Goal: Use online tool/utility: Utilize a website feature to perform a specific function

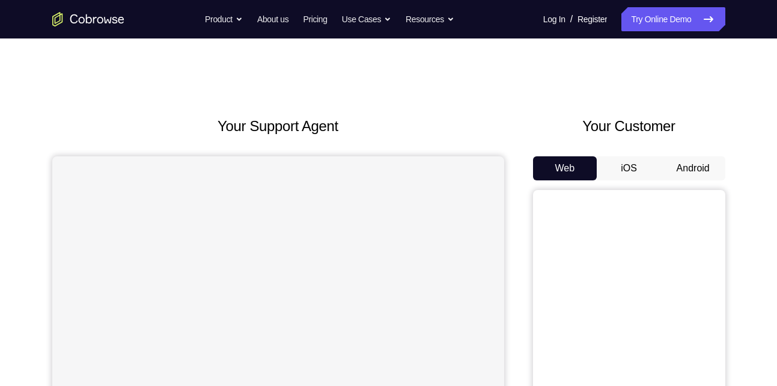
click at [703, 168] on button "Android" at bounding box center [693, 168] width 64 height 24
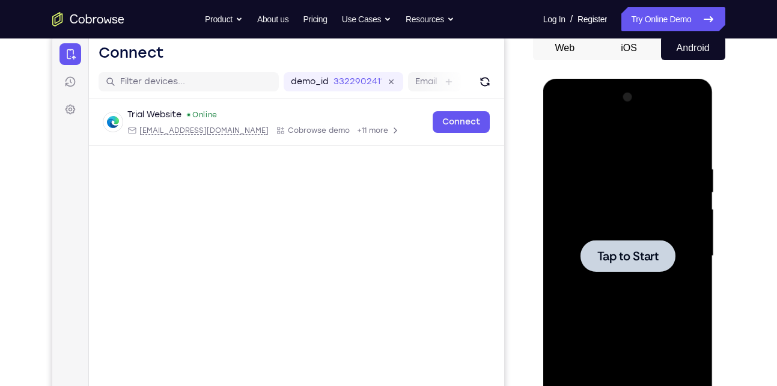
click at [625, 250] on span "Tap to Start" at bounding box center [628, 256] width 61 height 12
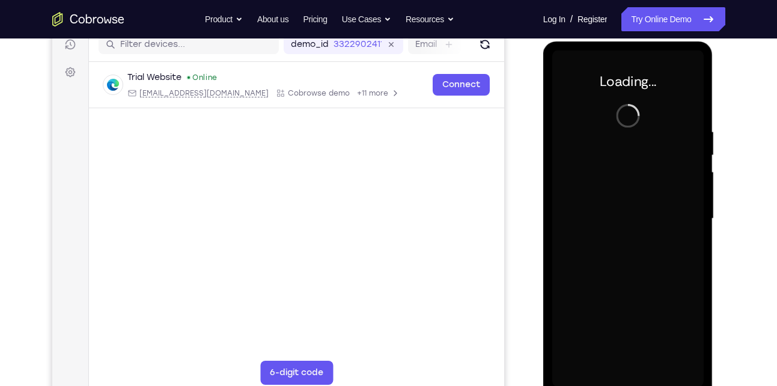
scroll to position [159, 0]
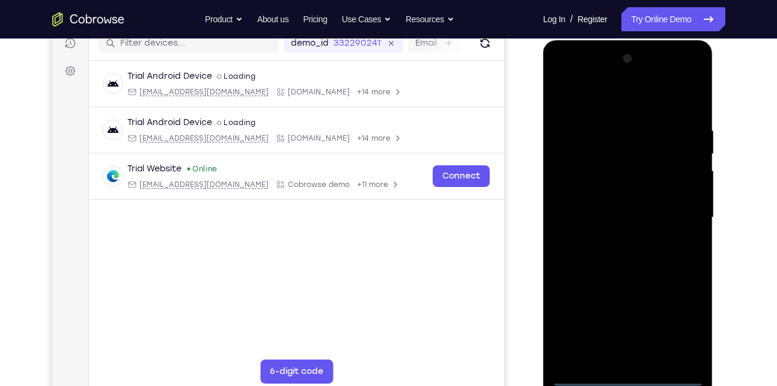
click at [629, 376] on div at bounding box center [629, 217] width 152 height 337
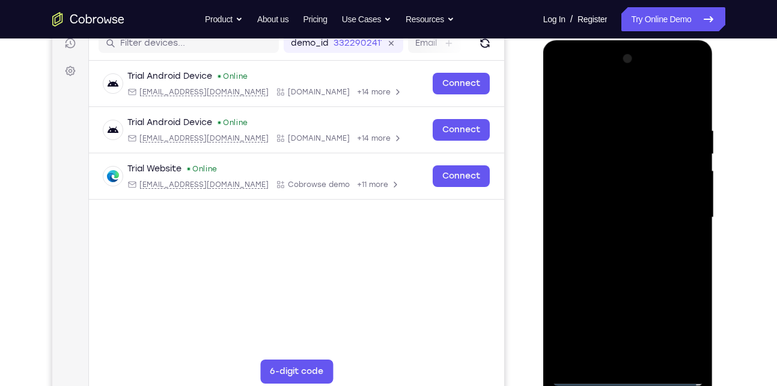
click at [683, 326] on div at bounding box center [629, 217] width 152 height 337
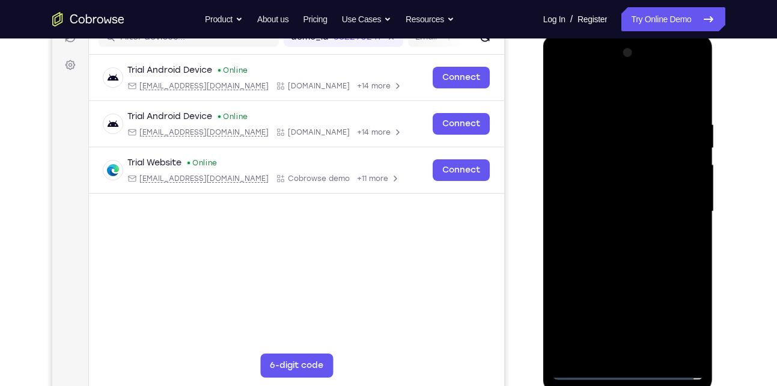
scroll to position [165, 0]
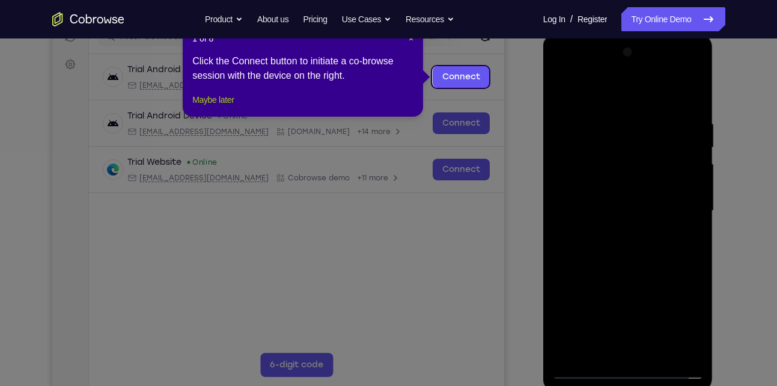
click at [226, 107] on button "Maybe later" at bounding box center [212, 100] width 41 height 14
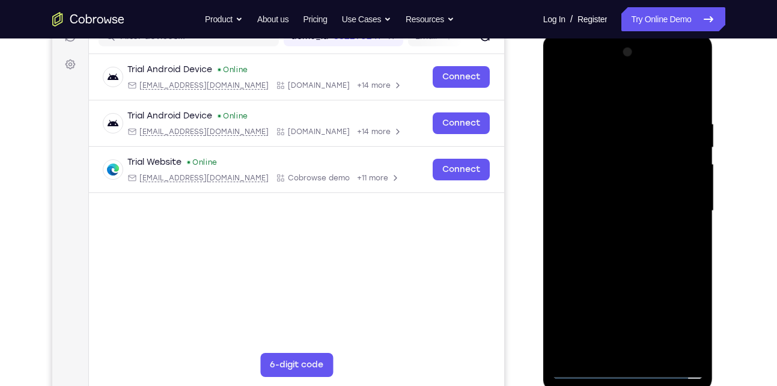
click at [672, 315] on div at bounding box center [629, 211] width 152 height 337
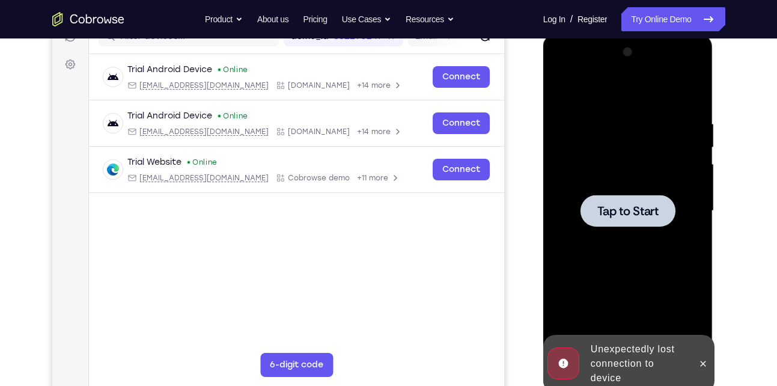
click at [641, 209] on span "Tap to Start" at bounding box center [628, 211] width 61 height 12
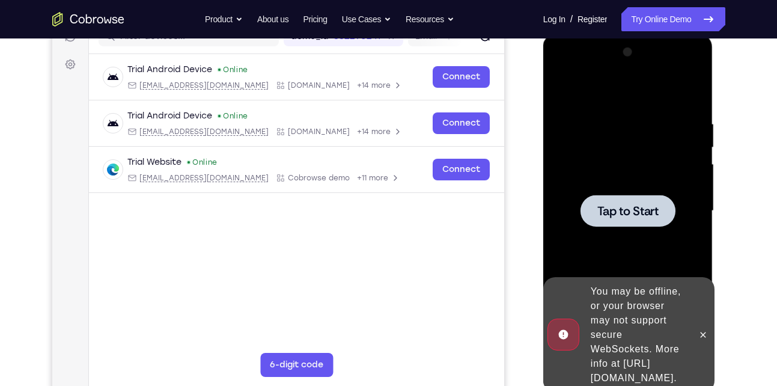
click at [637, 209] on span "Tap to Start" at bounding box center [628, 211] width 61 height 12
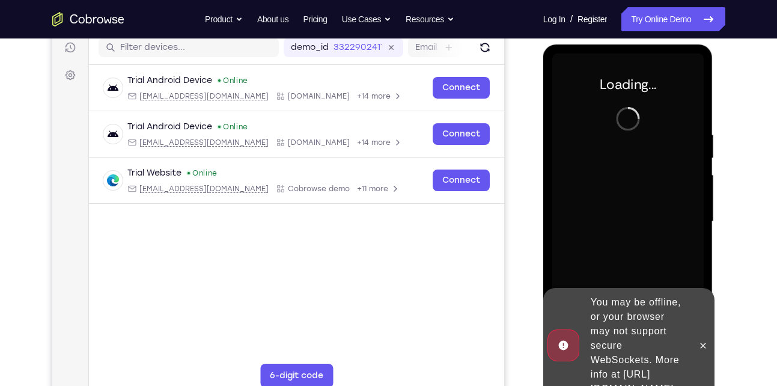
scroll to position [158, 0]
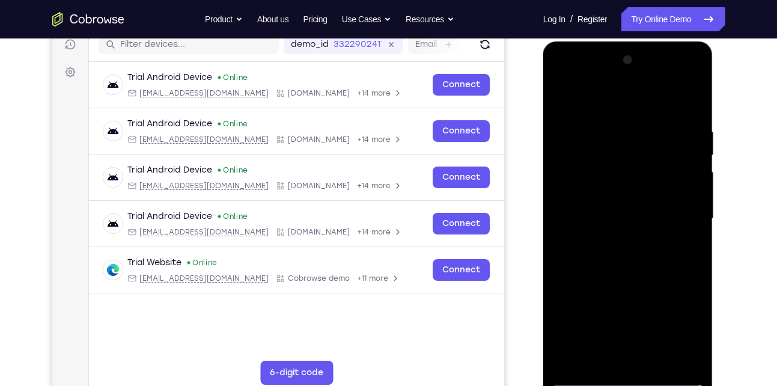
click at [625, 382] on div at bounding box center [629, 219] width 152 height 337
click at [684, 322] on div at bounding box center [629, 219] width 152 height 337
click at [646, 96] on div at bounding box center [629, 219] width 152 height 337
click at [679, 209] on div at bounding box center [629, 219] width 152 height 337
click at [615, 235] on div at bounding box center [629, 219] width 152 height 337
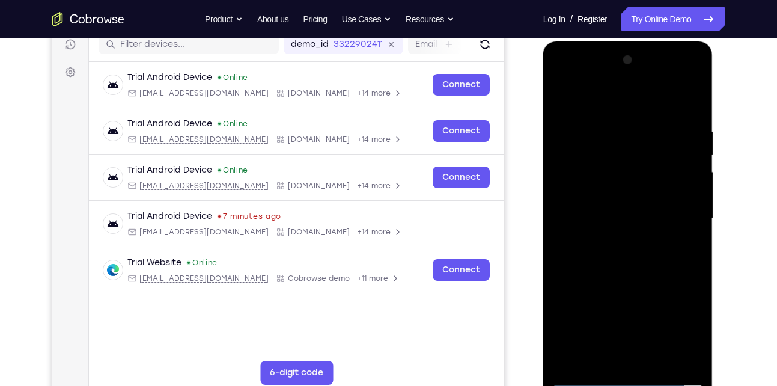
click at [590, 204] on div at bounding box center [629, 219] width 152 height 337
click at [581, 196] on div at bounding box center [629, 219] width 152 height 337
click at [688, 195] on div at bounding box center [629, 219] width 152 height 337
click at [603, 218] on div at bounding box center [629, 219] width 152 height 337
click at [587, 218] on div at bounding box center [629, 219] width 152 height 337
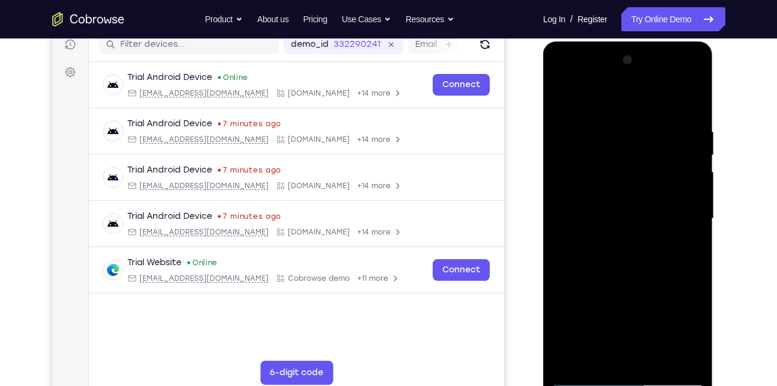
click at [591, 217] on div at bounding box center [629, 219] width 152 height 337
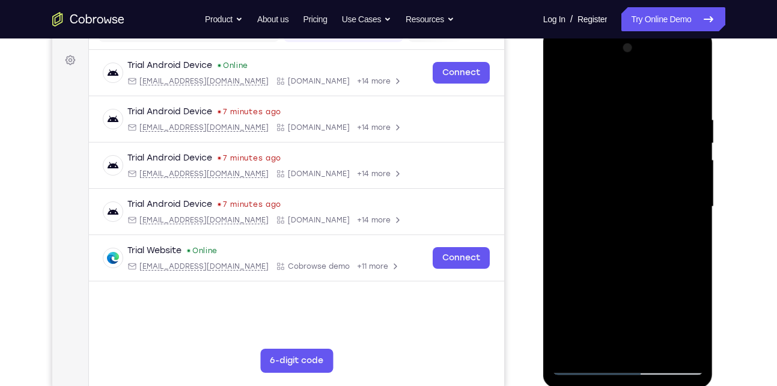
scroll to position [164, 0]
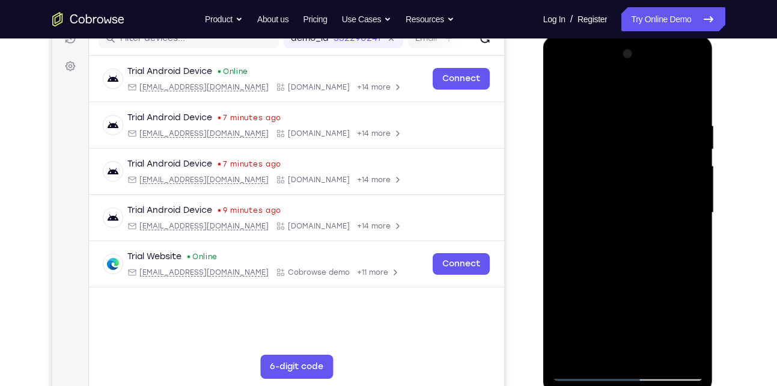
click at [627, 260] on div at bounding box center [629, 212] width 152 height 337
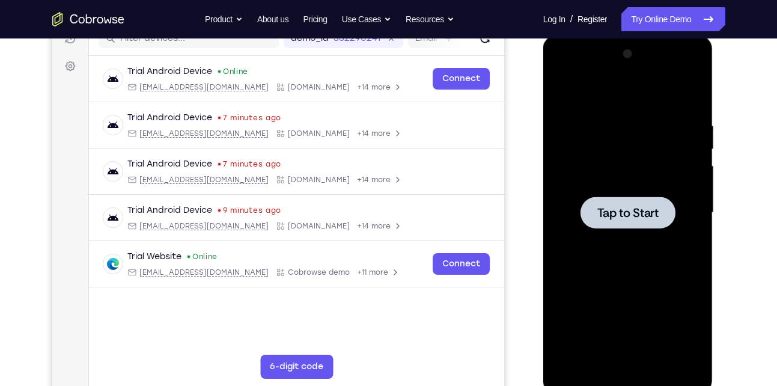
click at [627, 260] on div at bounding box center [629, 212] width 152 height 337
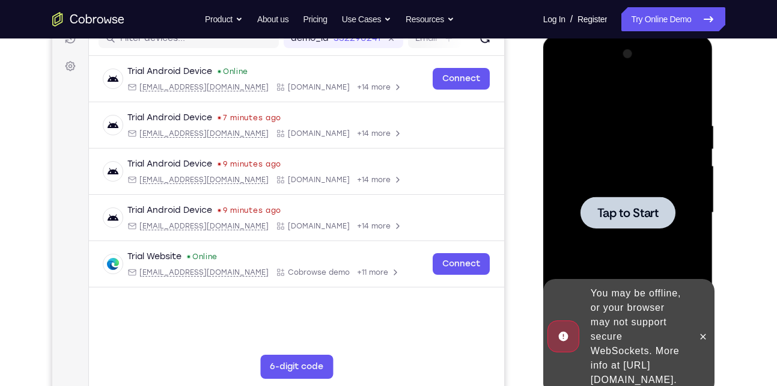
click at [601, 189] on div at bounding box center [629, 212] width 152 height 337
click at [621, 215] on span "Tap to Start" at bounding box center [628, 213] width 61 height 12
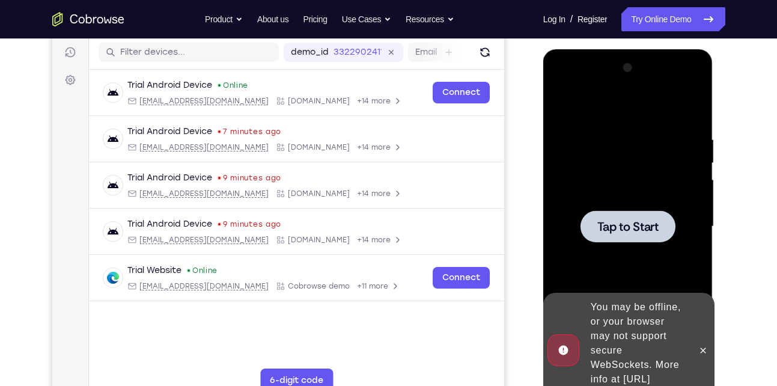
scroll to position [165, 0]
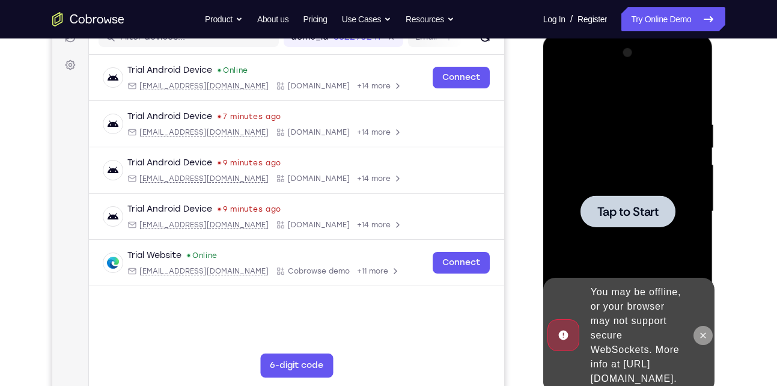
click at [703, 331] on icon at bounding box center [704, 336] width 10 height 10
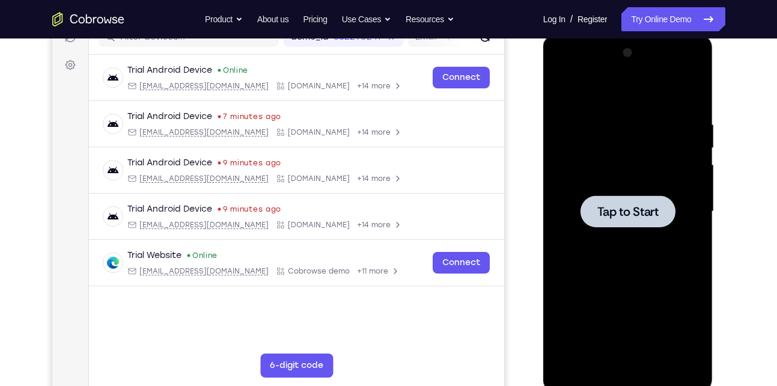
click at [614, 218] on span "Tap to Start" at bounding box center [628, 212] width 61 height 12
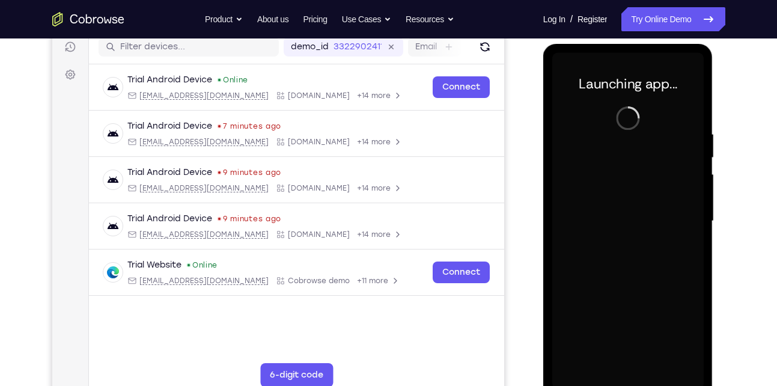
scroll to position [156, 0]
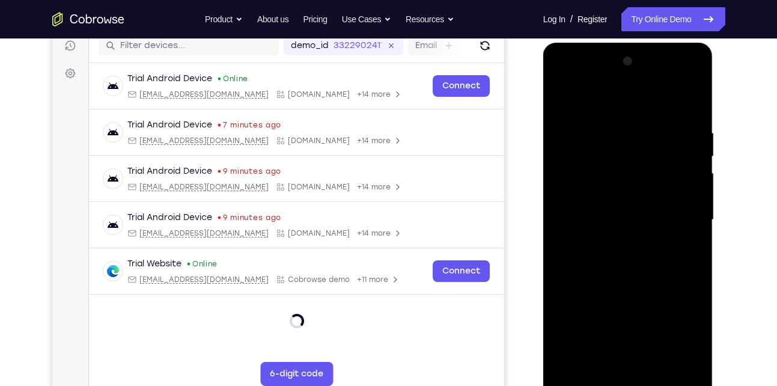
click at [625, 373] on div at bounding box center [629, 220] width 152 height 337
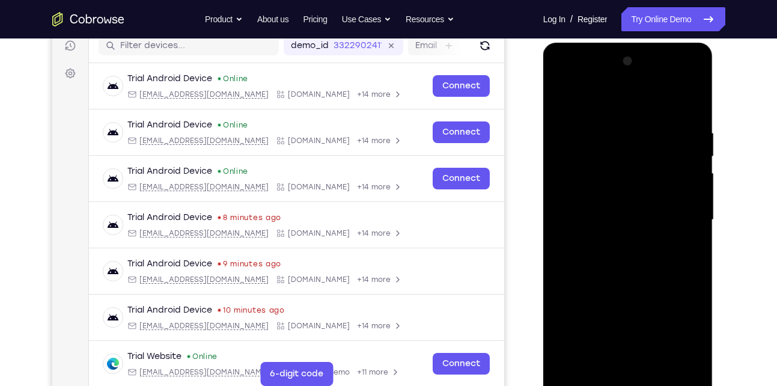
click at [625, 373] on div at bounding box center [629, 220] width 152 height 337
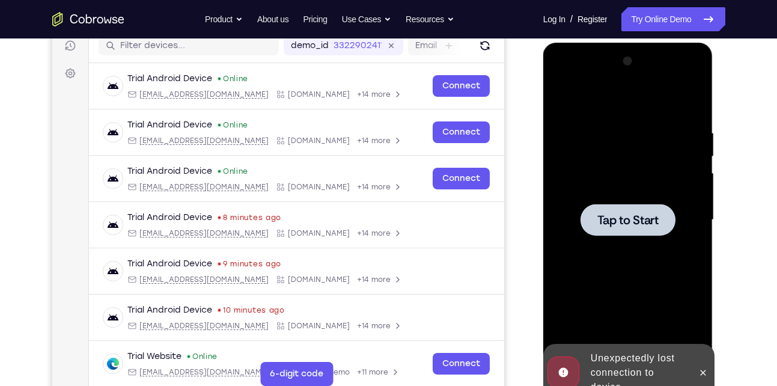
click at [630, 376] on div "Online web based iOS Simulators and Android Emulators. Run iPhone, iPad, Mobile…" at bounding box center [629, 223] width 171 height 361
click at [608, 242] on div at bounding box center [629, 220] width 152 height 337
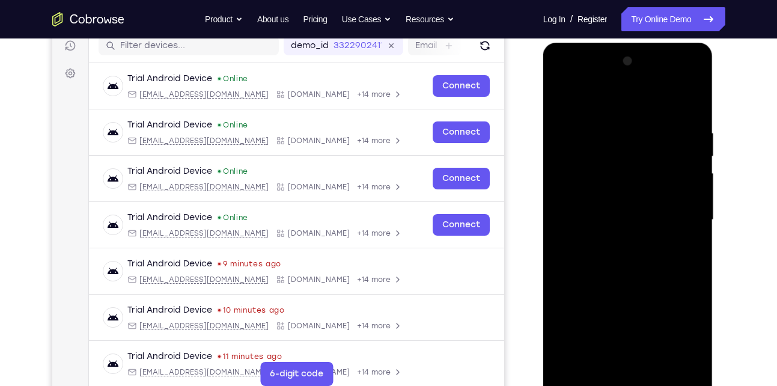
click at [624, 382] on div at bounding box center [629, 220] width 152 height 337
click at [682, 322] on div at bounding box center [629, 220] width 152 height 337
click at [628, 96] on div at bounding box center [629, 220] width 152 height 337
click at [682, 210] on div at bounding box center [629, 220] width 152 height 337
click at [608, 239] on div at bounding box center [629, 220] width 152 height 337
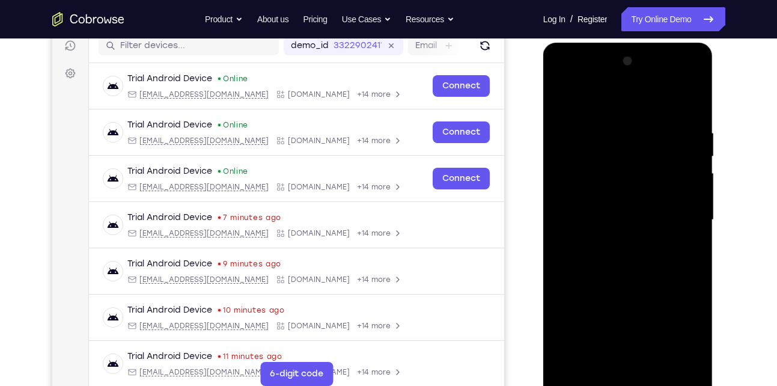
click at [607, 207] on div at bounding box center [629, 220] width 152 height 337
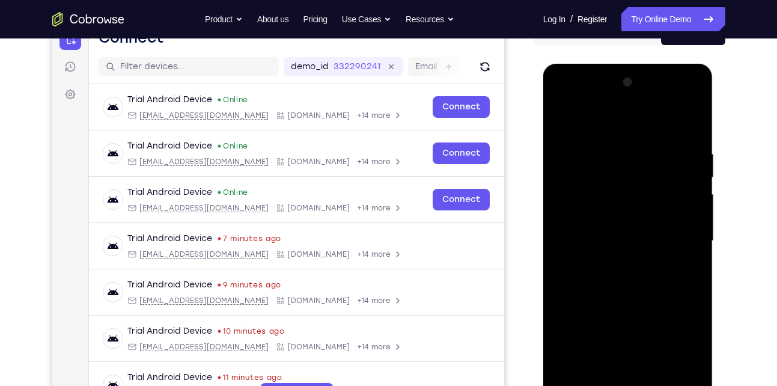
scroll to position [136, 0]
click at [590, 63] on div at bounding box center [629, 63] width 170 height 0
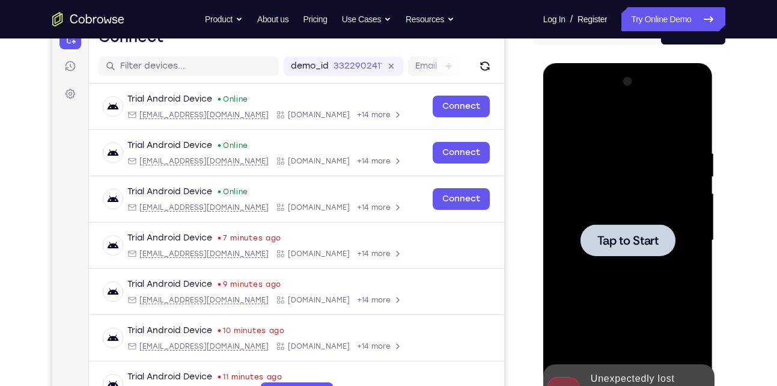
click at [617, 239] on span "Tap to Start" at bounding box center [628, 240] width 61 height 12
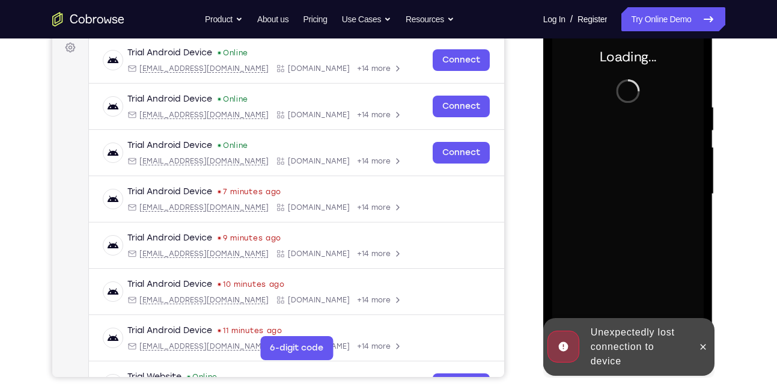
scroll to position [183, 0]
click at [703, 342] on icon at bounding box center [704, 347] width 10 height 10
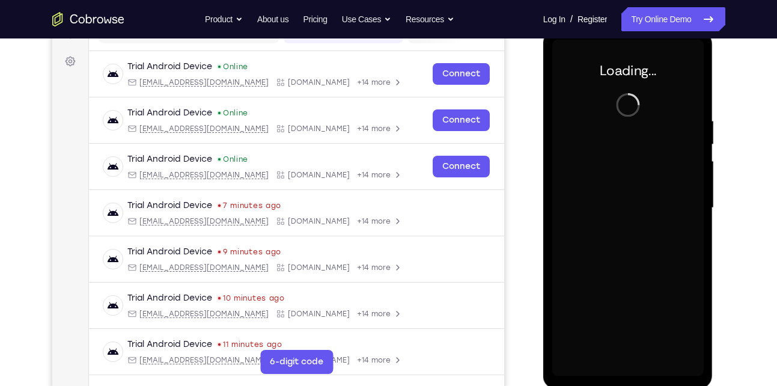
scroll to position [165, 0]
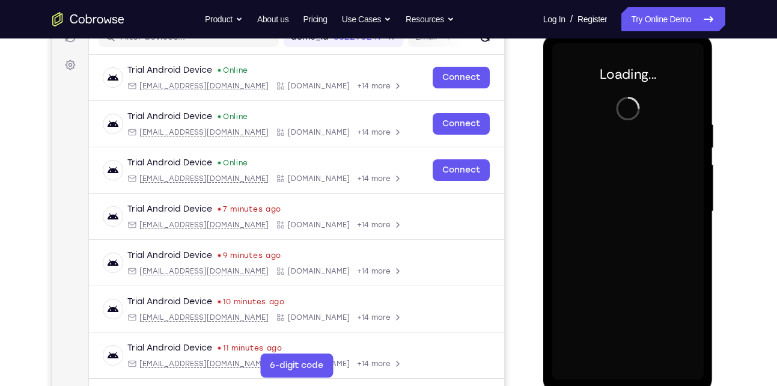
drag, startPoint x: 629, startPoint y: 281, endPoint x: 629, endPoint y: 263, distance: 18.0
click at [629, 263] on div at bounding box center [629, 211] width 152 height 337
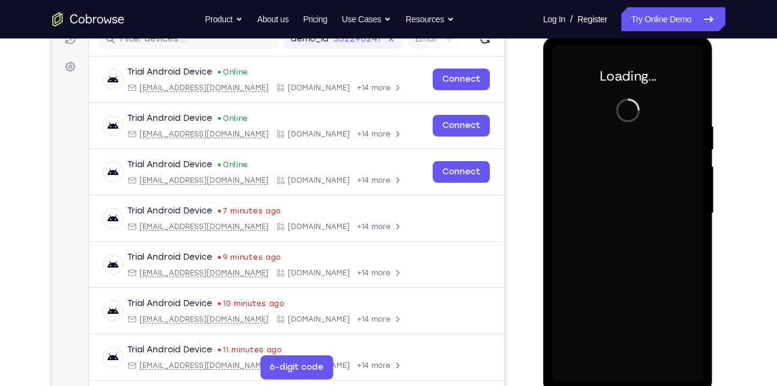
scroll to position [164, 0]
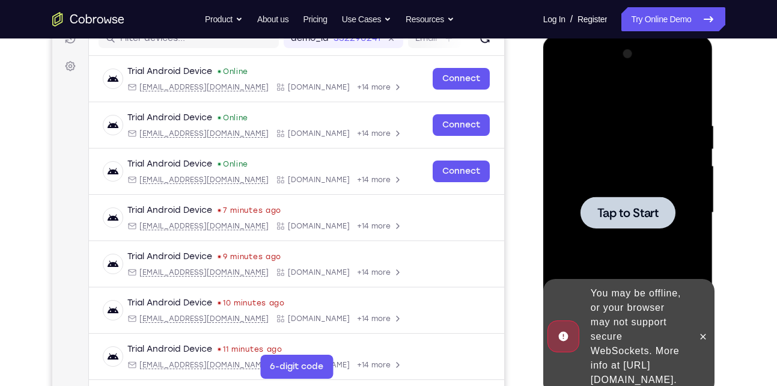
click at [643, 195] on div at bounding box center [629, 212] width 152 height 337
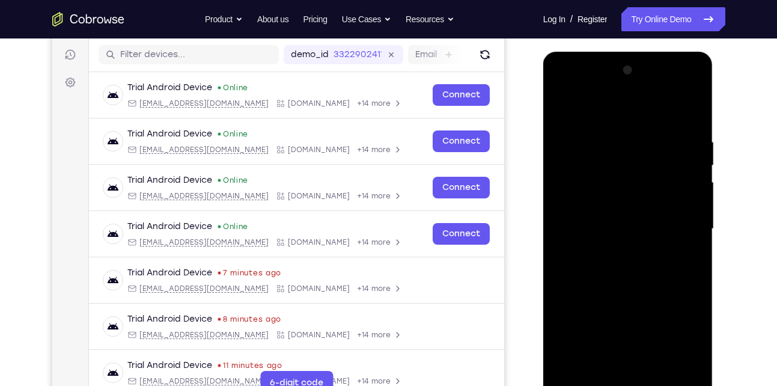
scroll to position [195, 0]
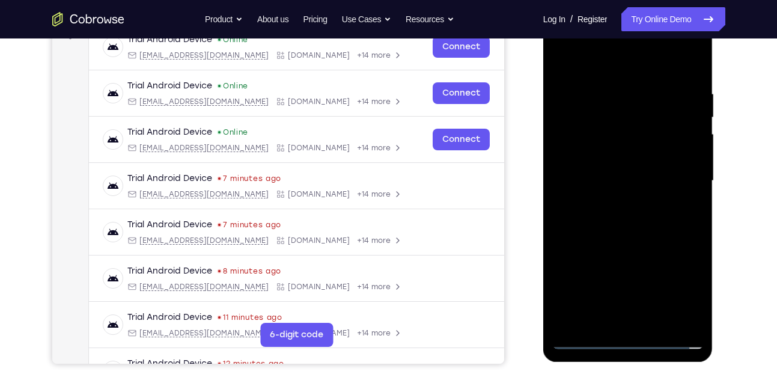
click at [624, 338] on div at bounding box center [629, 181] width 152 height 337
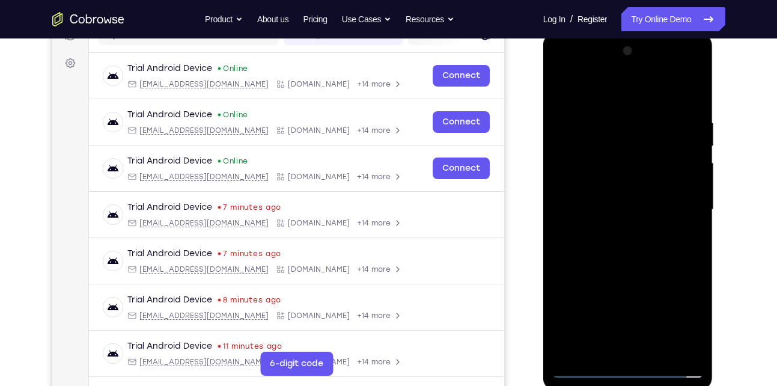
scroll to position [165, 0]
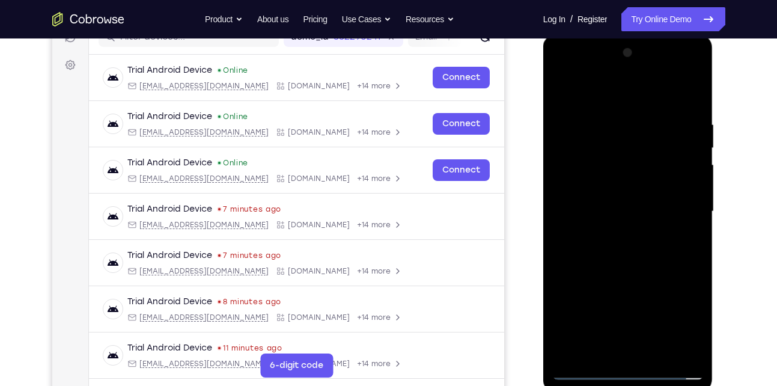
click at [680, 320] on div at bounding box center [629, 211] width 152 height 337
click at [593, 94] on div at bounding box center [629, 211] width 152 height 337
click at [684, 210] on div at bounding box center [629, 211] width 152 height 337
click at [613, 234] on div at bounding box center [629, 211] width 152 height 337
click at [595, 204] on div at bounding box center [629, 211] width 152 height 337
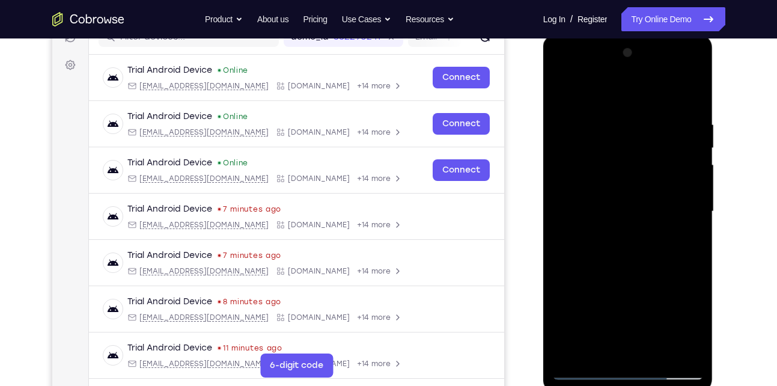
click at [586, 183] on div at bounding box center [629, 211] width 152 height 337
click at [595, 210] on div at bounding box center [629, 211] width 152 height 337
click at [627, 262] on div at bounding box center [629, 211] width 152 height 337
click at [686, 351] on div at bounding box center [629, 211] width 152 height 337
click at [573, 352] on div at bounding box center [629, 211] width 152 height 337
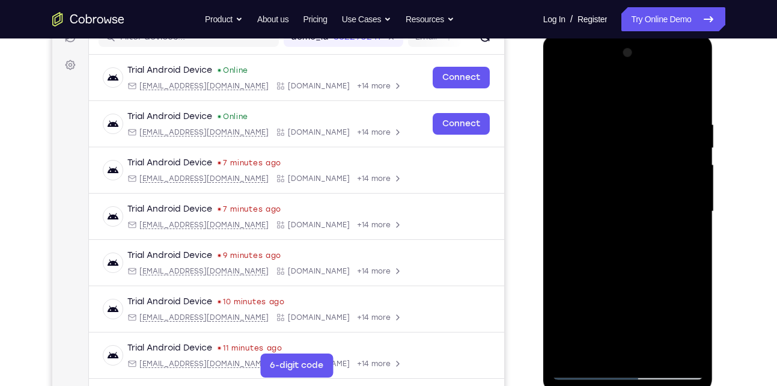
click at [573, 352] on div at bounding box center [629, 211] width 152 height 337
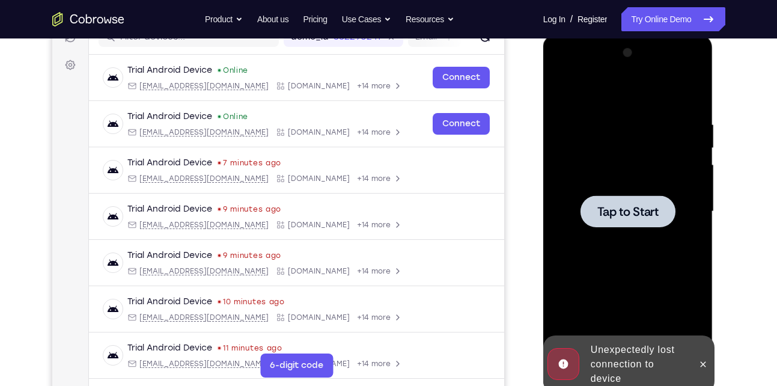
click at [615, 222] on div at bounding box center [628, 211] width 95 height 32
click at [627, 194] on div at bounding box center [629, 211] width 152 height 337
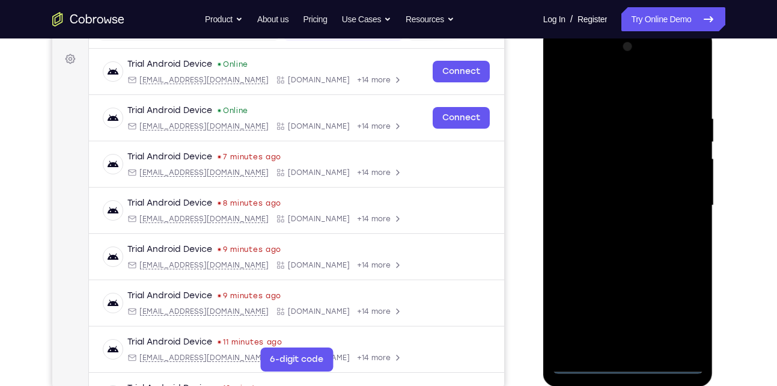
scroll to position [171, 0]
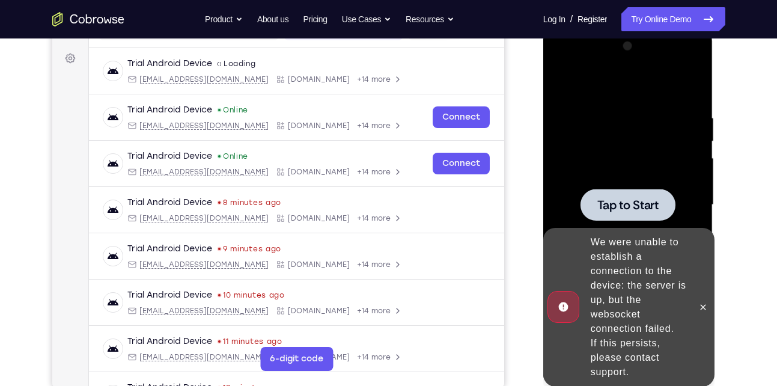
click at [630, 364] on div "We were unable to establish a connection to the device: the server is up, but t…" at bounding box center [638, 307] width 105 height 154
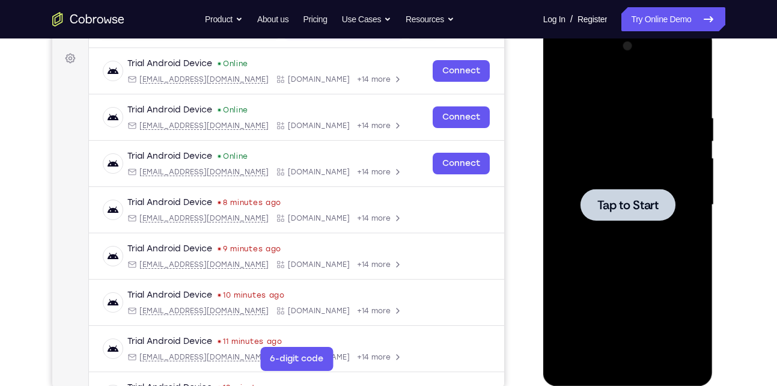
click at [633, 206] on span "Tap to Start" at bounding box center [628, 205] width 61 height 12
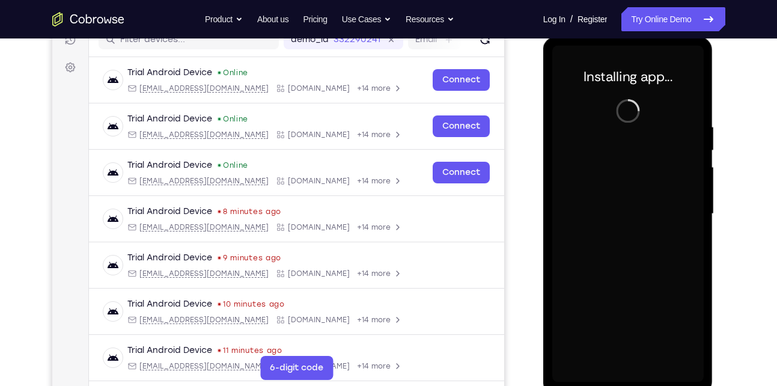
scroll to position [161, 0]
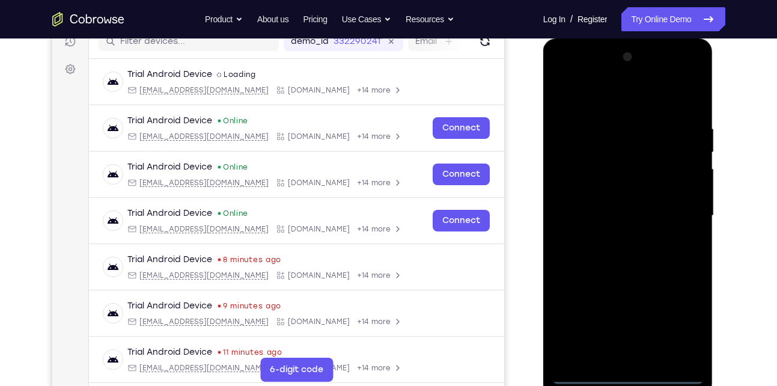
click at [625, 372] on div at bounding box center [629, 215] width 152 height 337
click at [690, 323] on div at bounding box center [629, 215] width 152 height 337
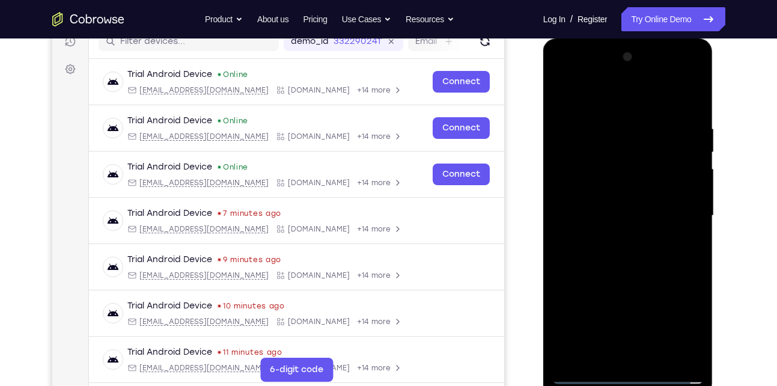
click at [626, 90] on div at bounding box center [629, 215] width 152 height 337
click at [675, 215] on div at bounding box center [629, 215] width 152 height 337
click at [645, 321] on div at bounding box center [629, 215] width 152 height 337
click at [616, 237] on div at bounding box center [629, 215] width 152 height 337
click at [602, 204] on div at bounding box center [629, 215] width 152 height 337
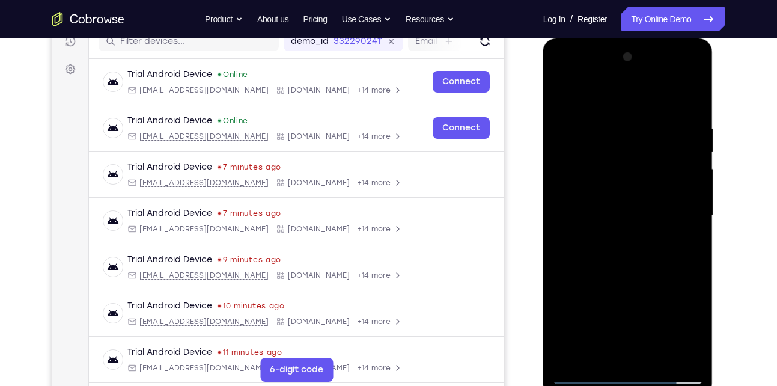
click at [599, 193] on div at bounding box center [629, 215] width 152 height 337
click at [601, 209] on div at bounding box center [629, 215] width 152 height 337
click at [598, 253] on div at bounding box center [629, 215] width 152 height 337
click at [605, 261] on div at bounding box center [629, 215] width 152 height 337
click at [685, 108] on div at bounding box center [629, 215] width 152 height 337
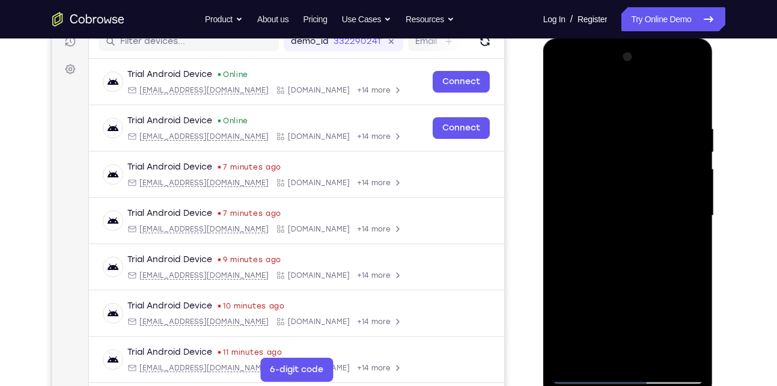
click at [572, 357] on div at bounding box center [629, 215] width 152 height 337
drag, startPoint x: 636, startPoint y: 147, endPoint x: 648, endPoint y: 337, distance: 190.9
click at [648, 337] on div at bounding box center [629, 215] width 152 height 337
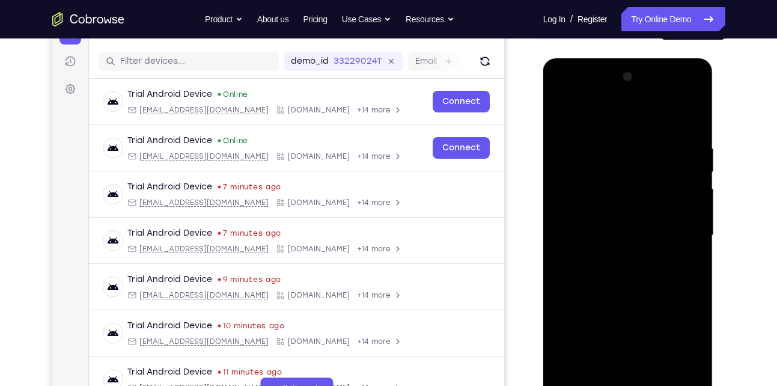
scroll to position [139, 0]
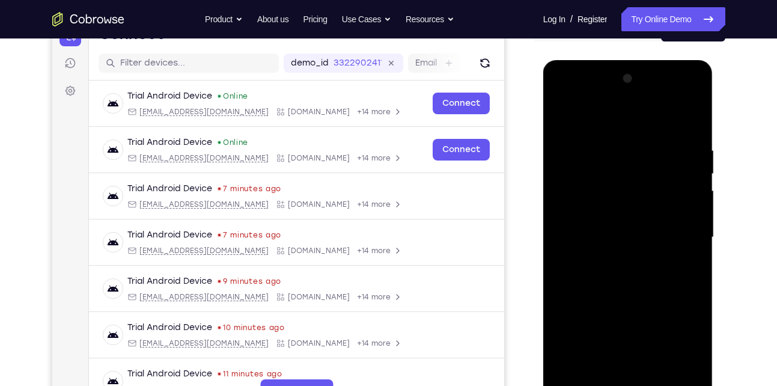
click at [691, 120] on div at bounding box center [629, 237] width 152 height 337
click at [690, 120] on div at bounding box center [629, 237] width 152 height 337
click at [697, 109] on div at bounding box center [629, 237] width 152 height 337
click at [693, 115] on div at bounding box center [629, 237] width 152 height 337
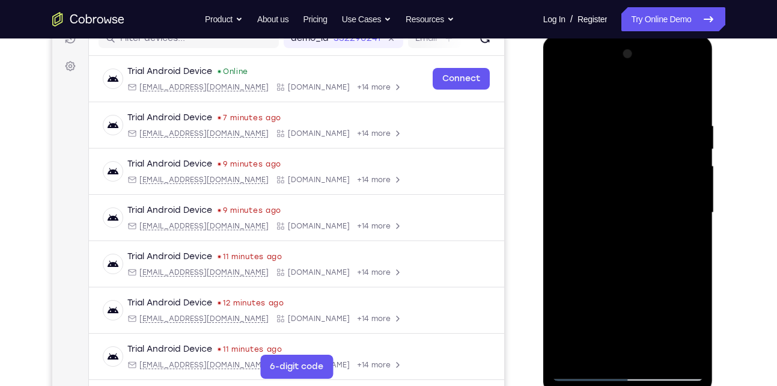
scroll to position [165, 0]
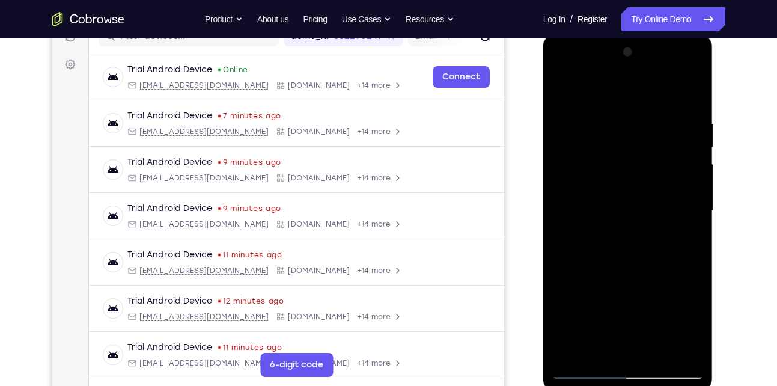
drag, startPoint x: 664, startPoint y: 280, endPoint x: 688, endPoint y: 63, distance: 218.9
click at [688, 63] on div at bounding box center [629, 211] width 152 height 337
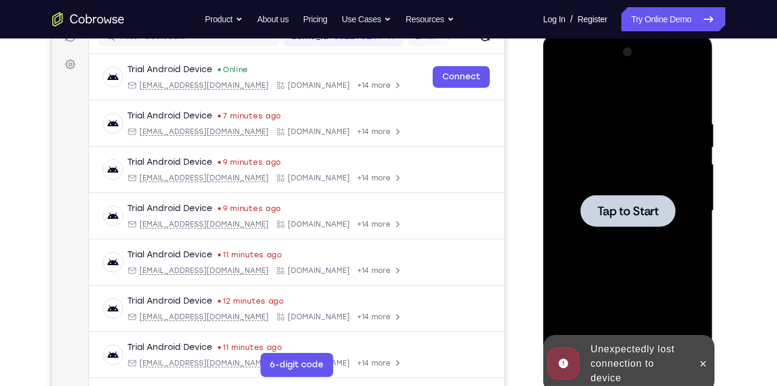
click at [621, 217] on span "Tap to Start" at bounding box center [628, 211] width 61 height 12
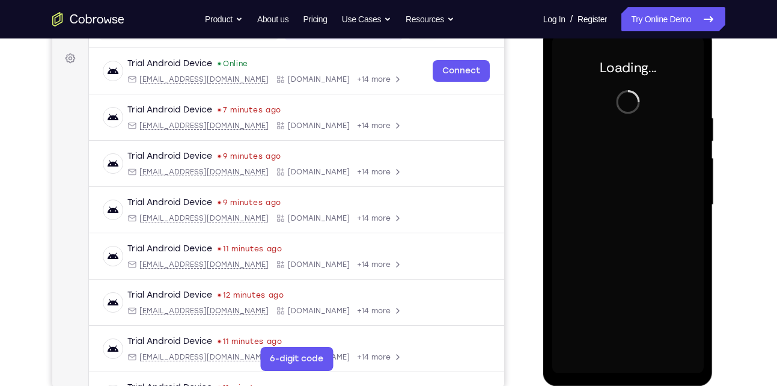
scroll to position [168, 0]
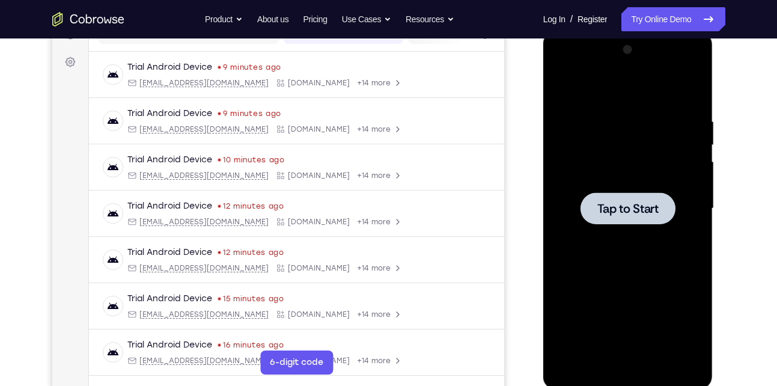
click at [635, 203] on span "Tap to Start" at bounding box center [628, 209] width 61 height 12
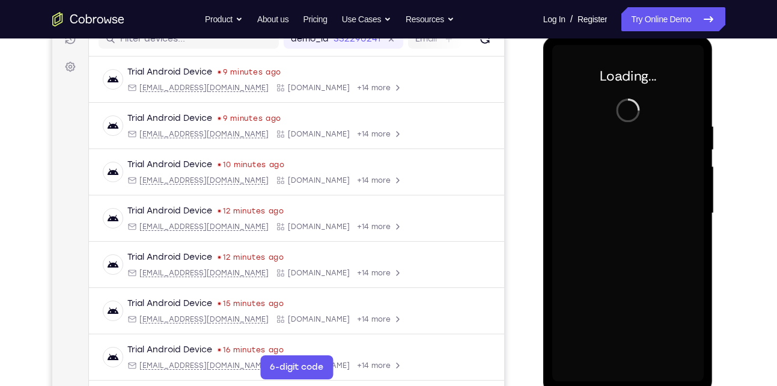
scroll to position [158, 0]
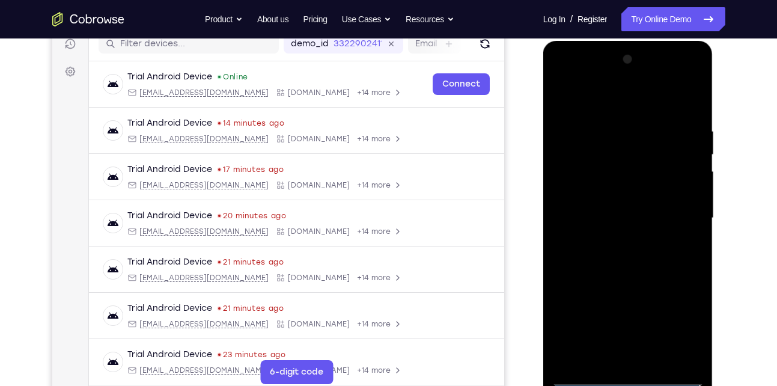
click at [624, 378] on div at bounding box center [629, 218] width 152 height 337
click at [686, 321] on div at bounding box center [629, 218] width 152 height 337
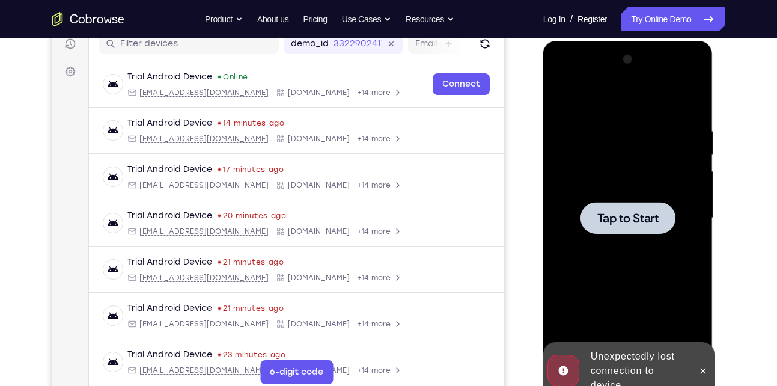
click at [644, 198] on div at bounding box center [629, 218] width 152 height 337
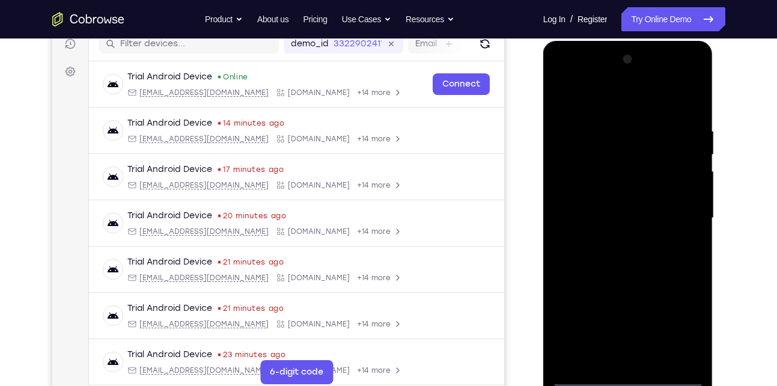
click at [631, 374] on div at bounding box center [629, 218] width 152 height 337
